Goal: Task Accomplishment & Management: Complete application form

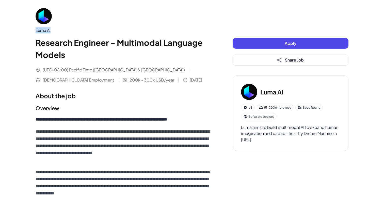
drag, startPoint x: 33, startPoint y: 30, endPoint x: 62, endPoint y: 30, distance: 28.2
copy div "Luma AI"
click at [266, 49] on div "Apply Share Job" at bounding box center [290, 51] width 116 height 27
click at [264, 46] on button "Apply" at bounding box center [290, 43] width 116 height 11
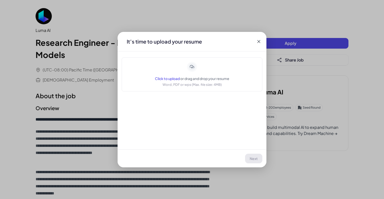
click at [164, 79] on span "Click to upload" at bounding box center [167, 78] width 25 height 5
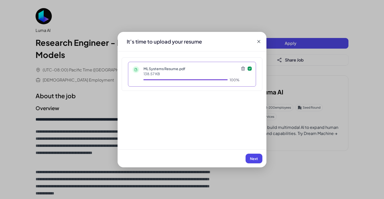
click at [251, 159] on span "Next" at bounding box center [254, 159] width 8 height 5
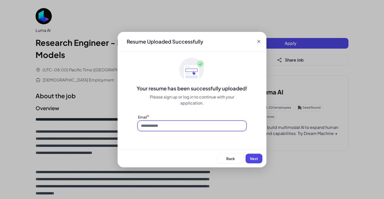
click at [213, 125] on input at bounding box center [192, 126] width 108 height 10
type input "**********"
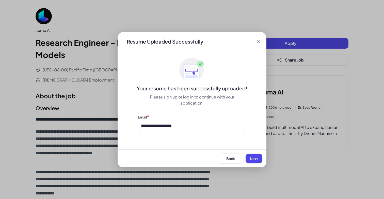
click at [256, 158] on span "Next" at bounding box center [254, 159] width 8 height 5
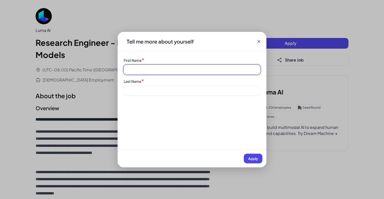
click at [190, 67] on input at bounding box center [192, 70] width 137 height 10
type input "*****"
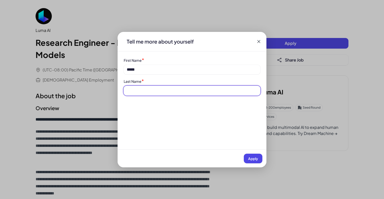
click at [176, 90] on input at bounding box center [192, 91] width 137 height 10
type input "*******"
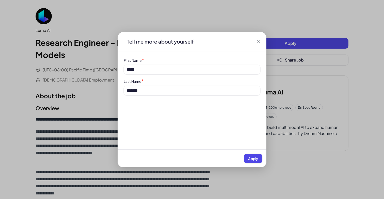
click at [251, 158] on span "Apply" at bounding box center [253, 159] width 10 height 5
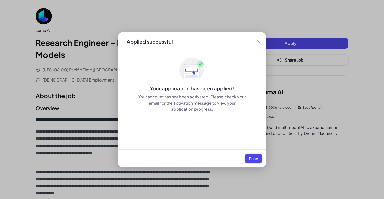
click at [258, 155] on button "Done" at bounding box center [253, 159] width 18 height 10
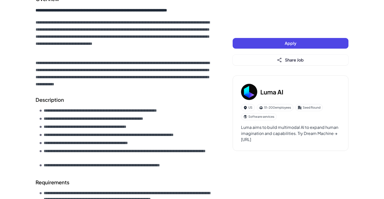
scroll to position [108, 0]
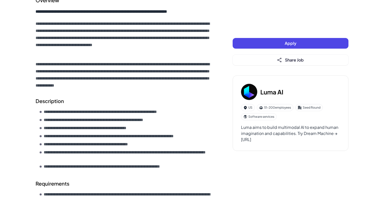
click at [172, 103] on h2 "Description" at bounding box center [124, 101] width 177 height 8
click at [262, 44] on button "Apply" at bounding box center [290, 43] width 116 height 11
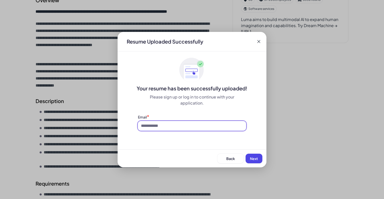
click at [174, 127] on input at bounding box center [192, 126] width 108 height 10
type input "**********"
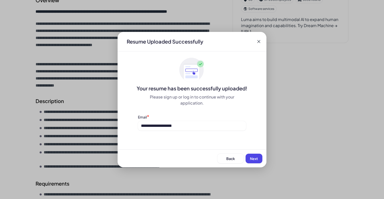
click at [255, 158] on span "Next" at bounding box center [254, 159] width 8 height 5
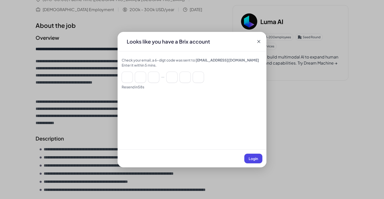
scroll to position [64, 0]
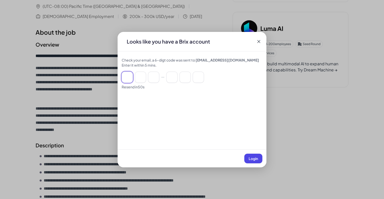
click at [135, 75] on input at bounding box center [140, 77] width 11 height 11
paste input "******"
type input "*"
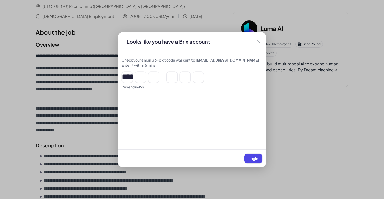
type input "*"
click at [251, 154] on button "Login" at bounding box center [253, 159] width 18 height 10
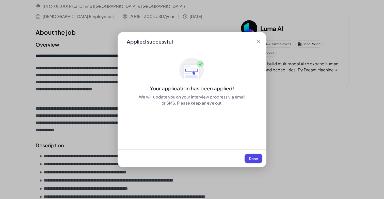
click at [257, 158] on span "Done" at bounding box center [253, 159] width 9 height 5
